Goal: Find specific page/section

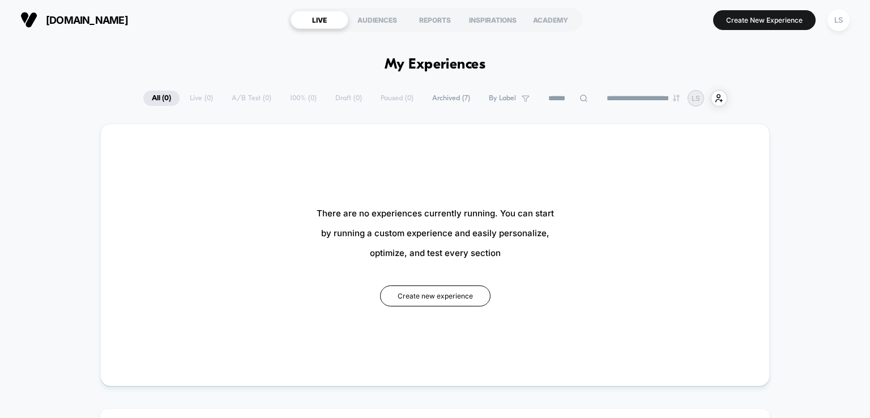
click at [449, 102] on span "Archived ( 7 )" at bounding box center [450, 98] width 55 height 15
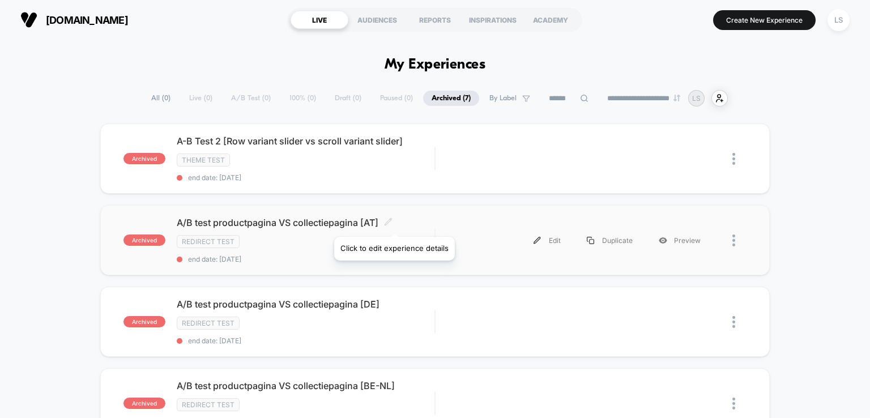
click at [389, 222] on icon at bounding box center [388, 221] width 8 height 8
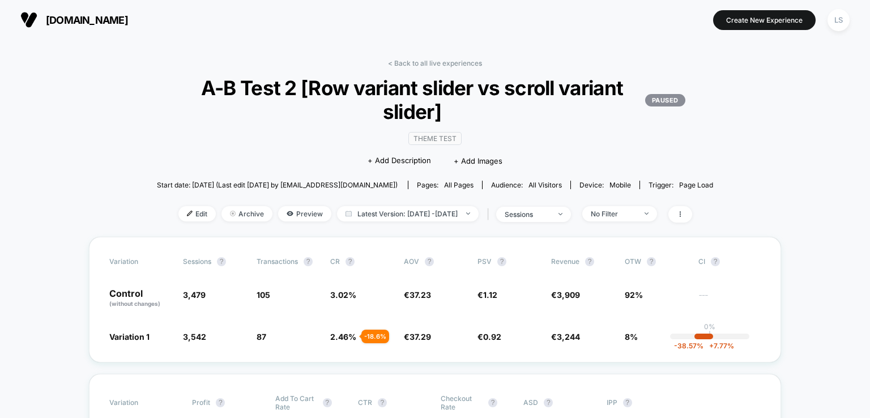
click at [82, 19] on span "[DOMAIN_NAME]" at bounding box center [87, 20] width 82 height 12
